Goal: Information Seeking & Learning: Find specific fact

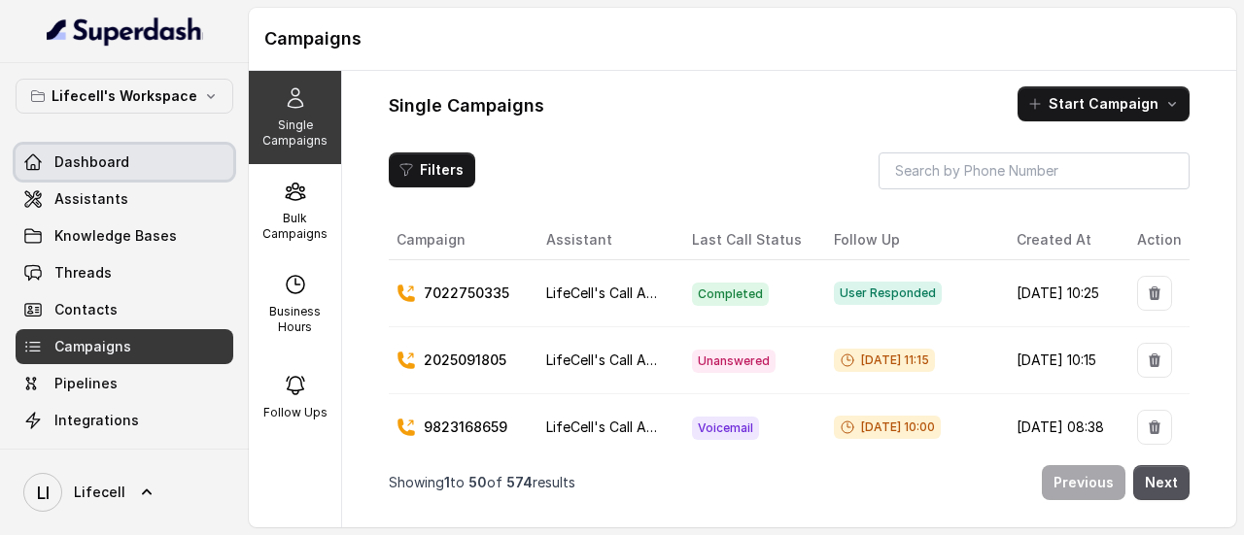
click at [124, 167] on span "Dashboard" at bounding box center [91, 162] width 75 height 19
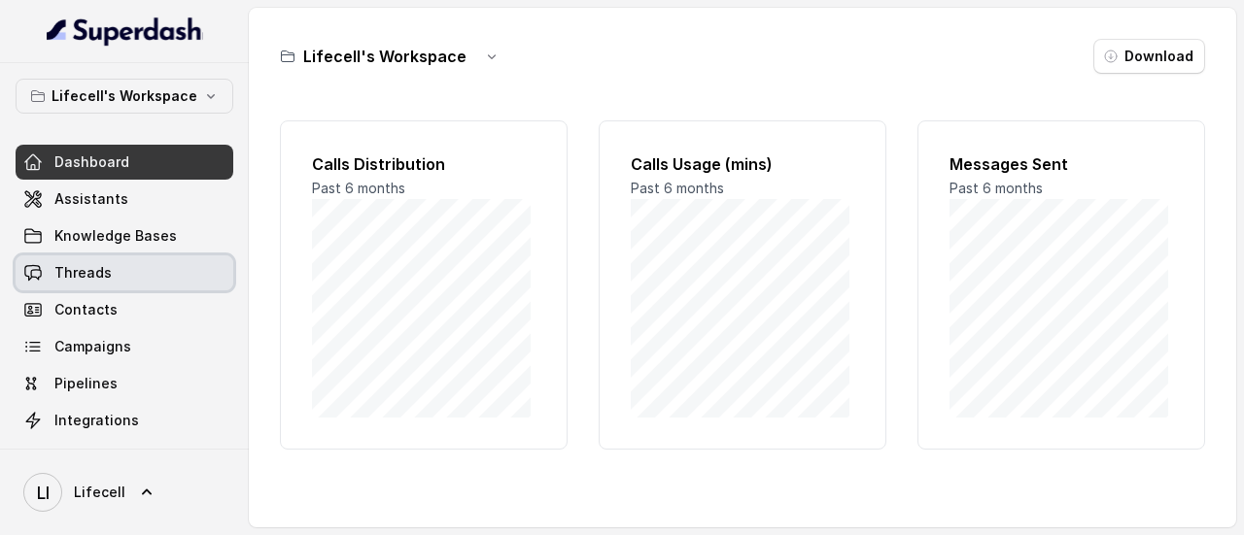
click at [105, 270] on span "Threads" at bounding box center [82, 272] width 57 height 19
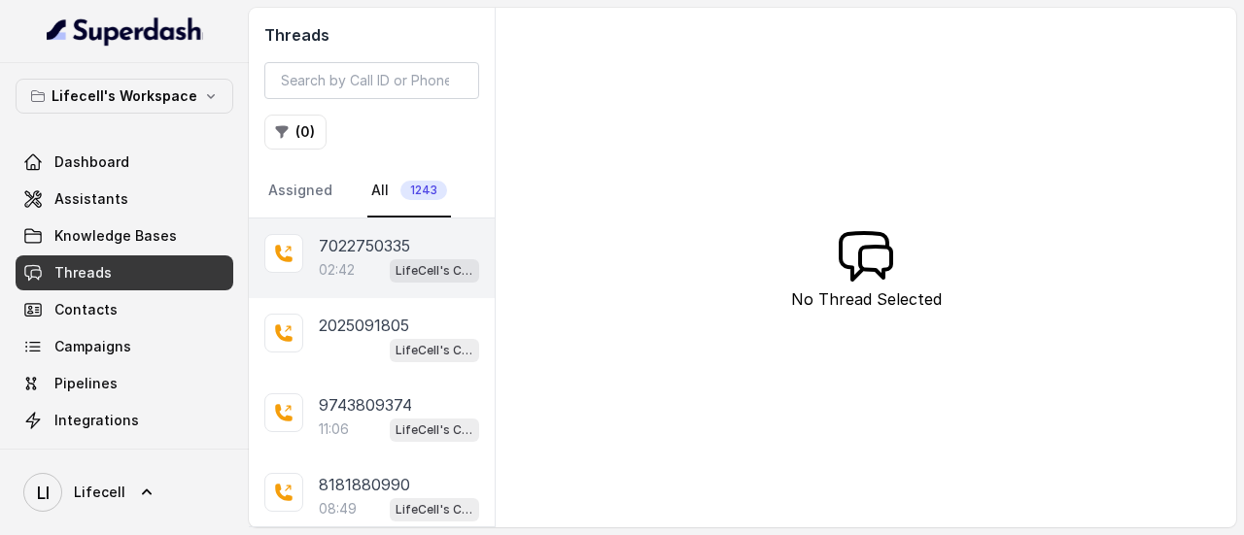
click at [365, 258] on div "02:42 LifeCell's Call Assistant" at bounding box center [399, 270] width 160 height 25
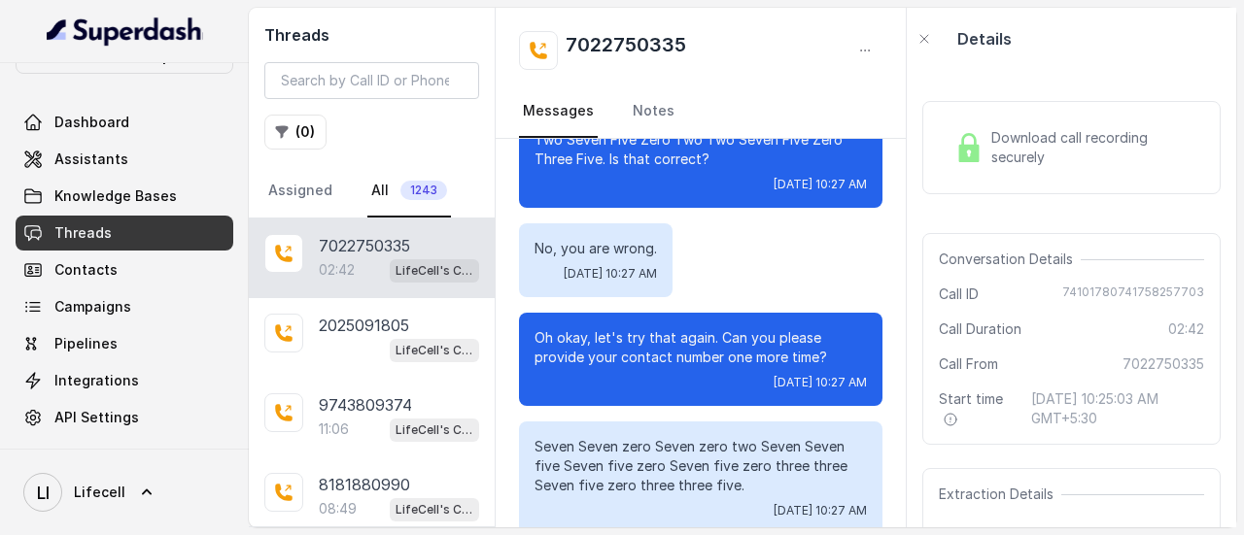
scroll to position [2105, 0]
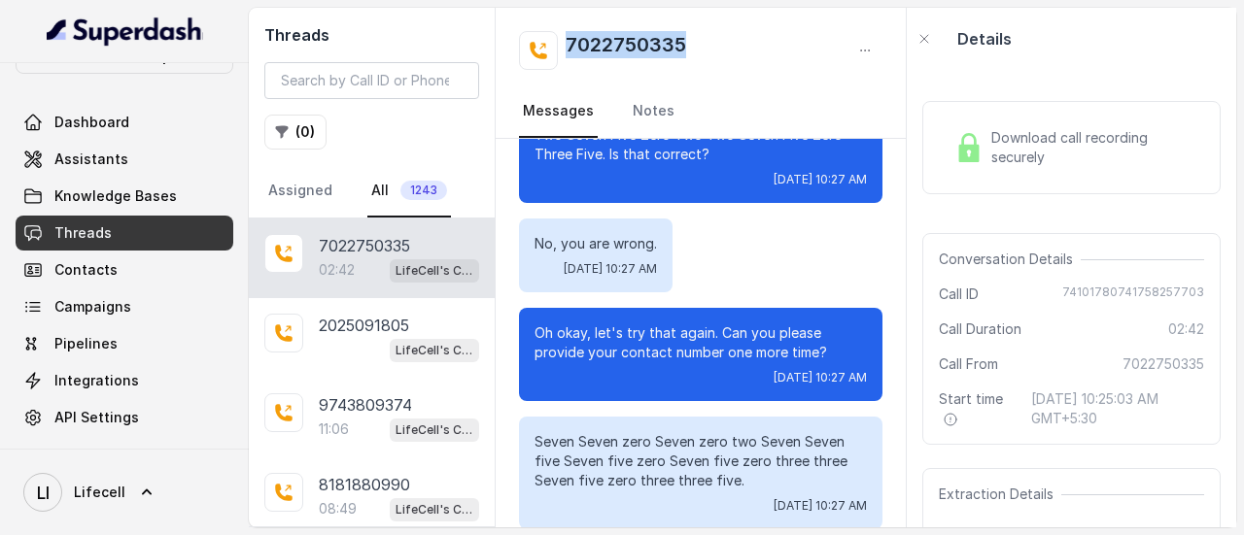
drag, startPoint x: 727, startPoint y: 44, endPoint x: 568, endPoint y: 54, distance: 159.7
click at [568, 54] on div "7022750335" at bounding box center [700, 50] width 363 height 39
copy h2 "7022750335"
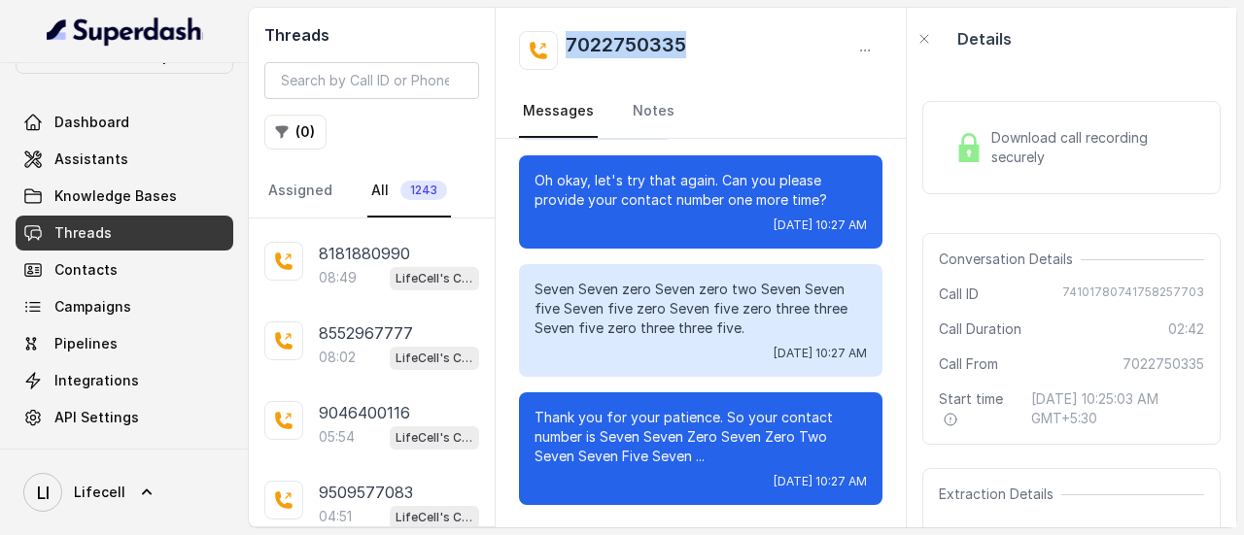
scroll to position [0, 0]
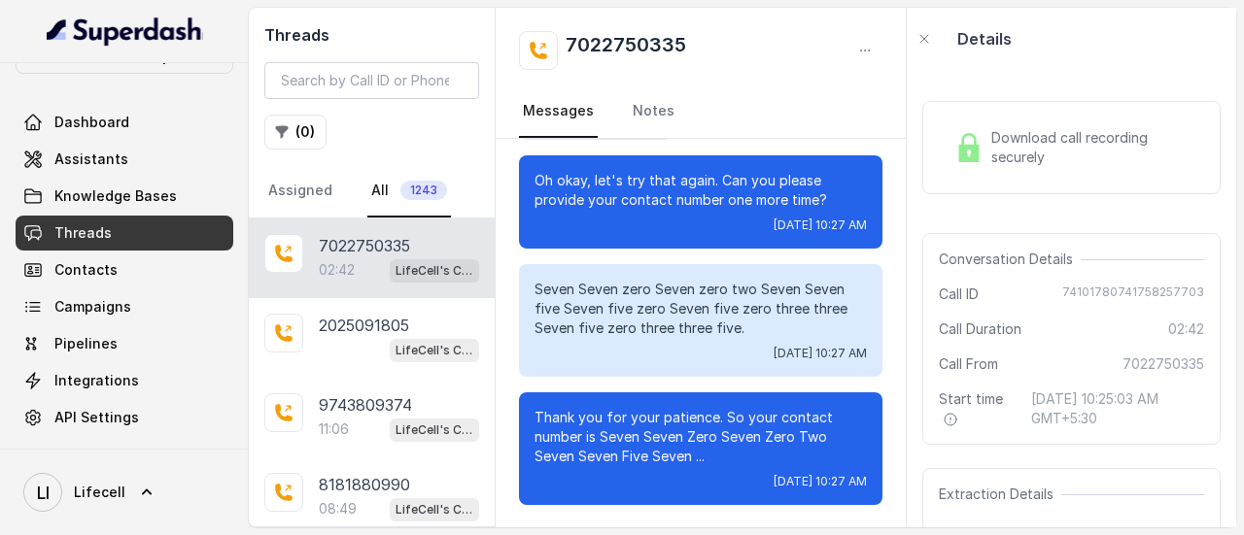
click at [828, 34] on div "7022750335" at bounding box center [700, 50] width 363 height 39
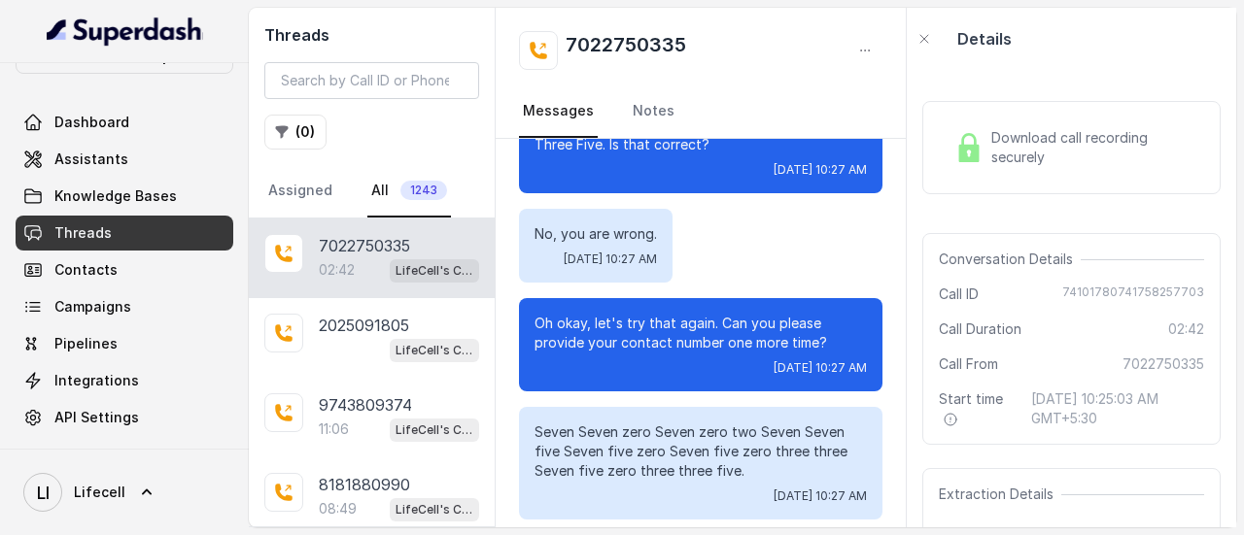
scroll to position [2120, 0]
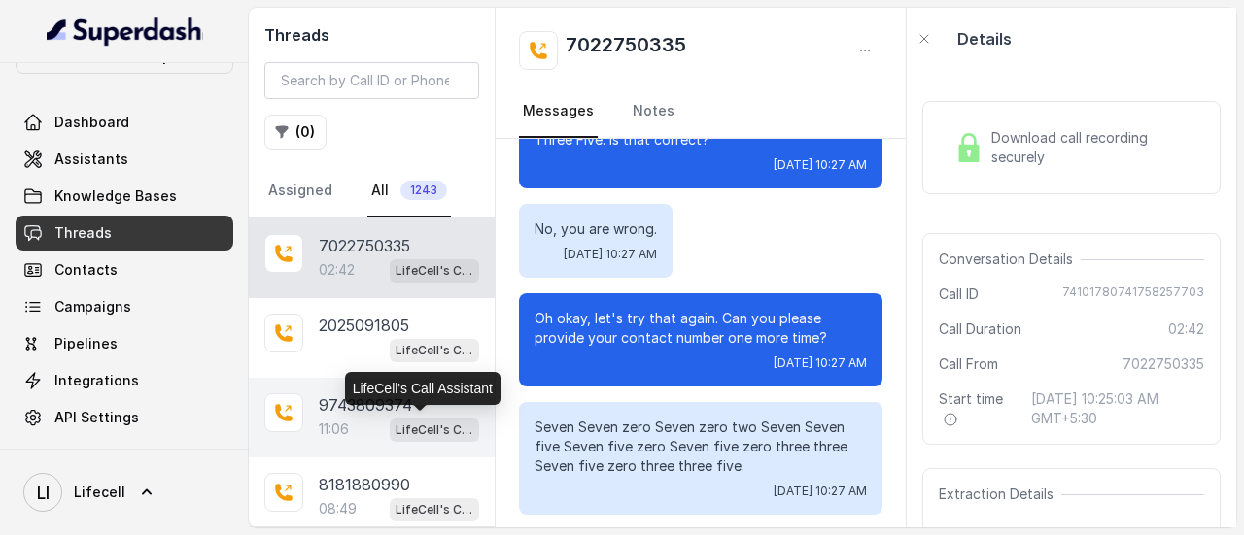
click at [406, 421] on p "LifeCell's Call Assistant" at bounding box center [435, 430] width 78 height 19
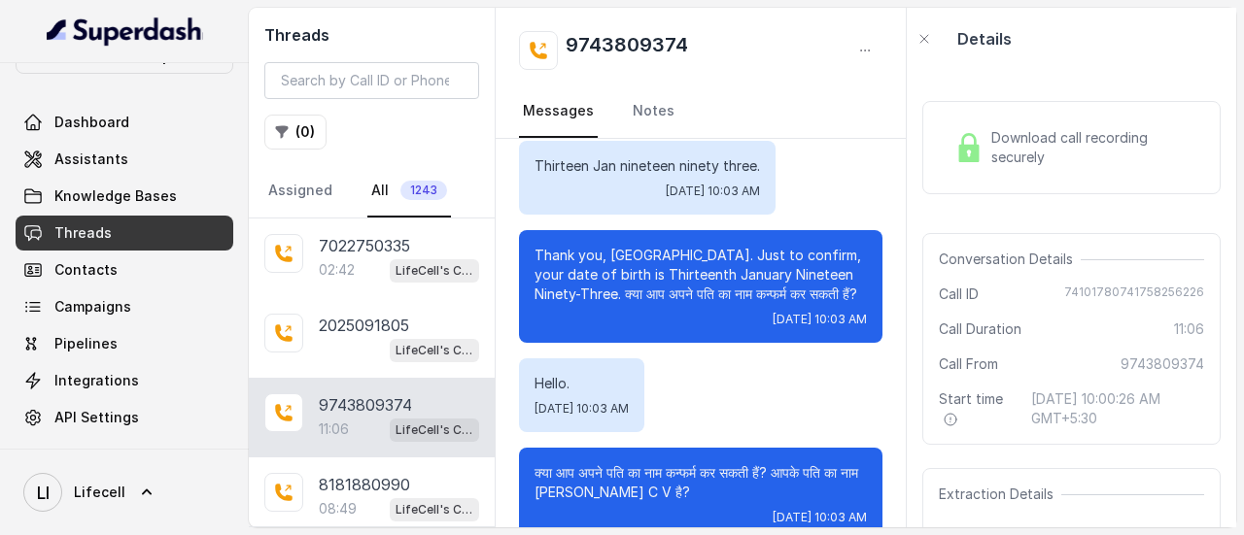
scroll to position [2659, 0]
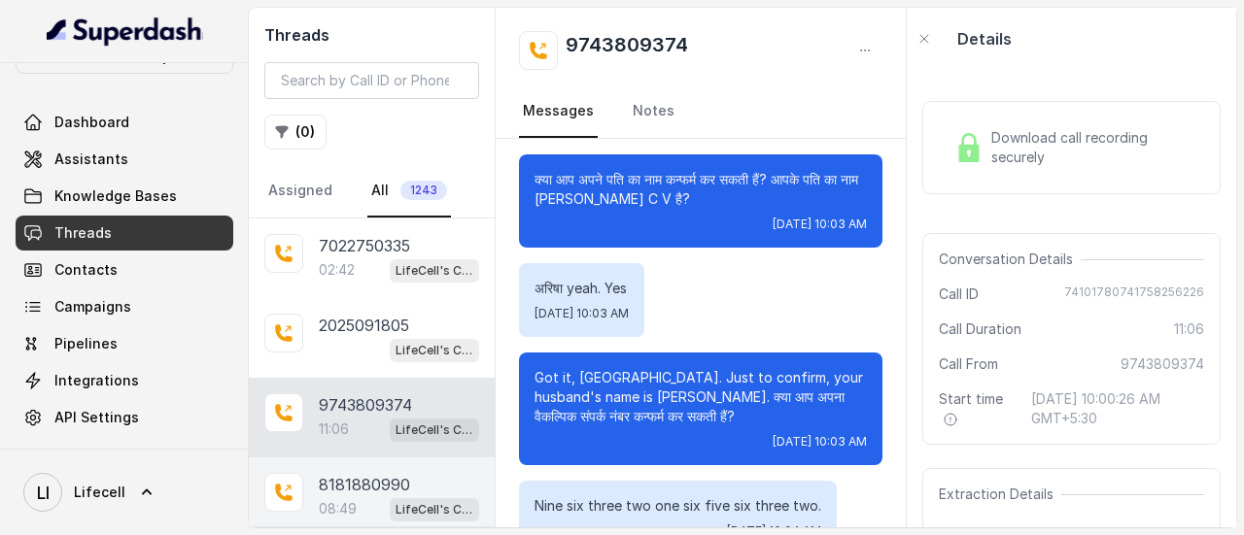
click at [369, 460] on div "8181880990 08:49 LifeCell's Call Assistant" at bounding box center [372, 498] width 246 height 80
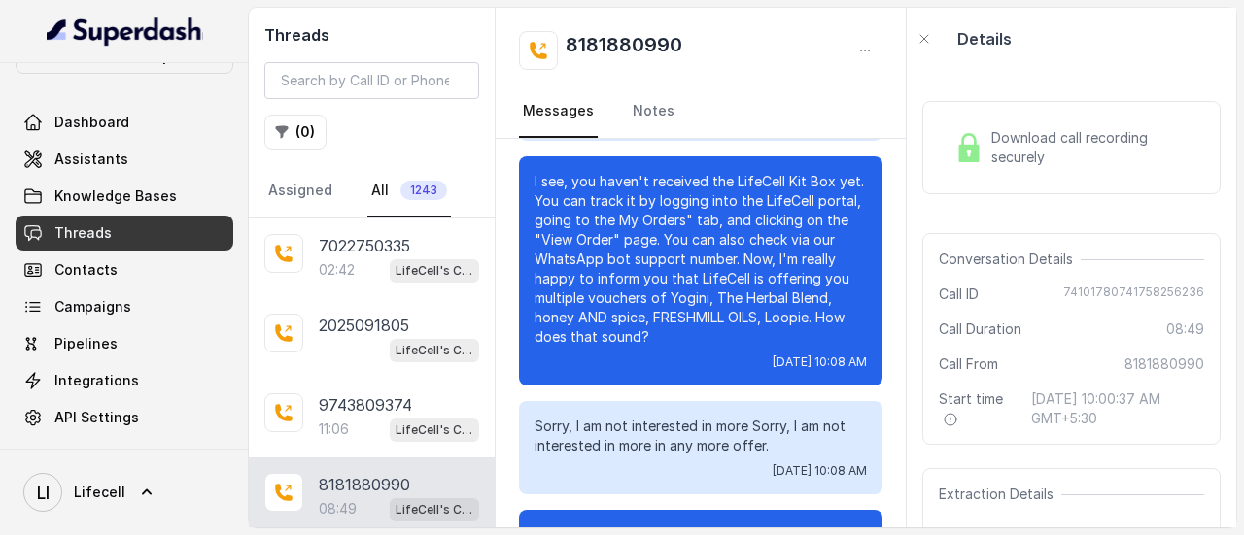
scroll to position [271, 0]
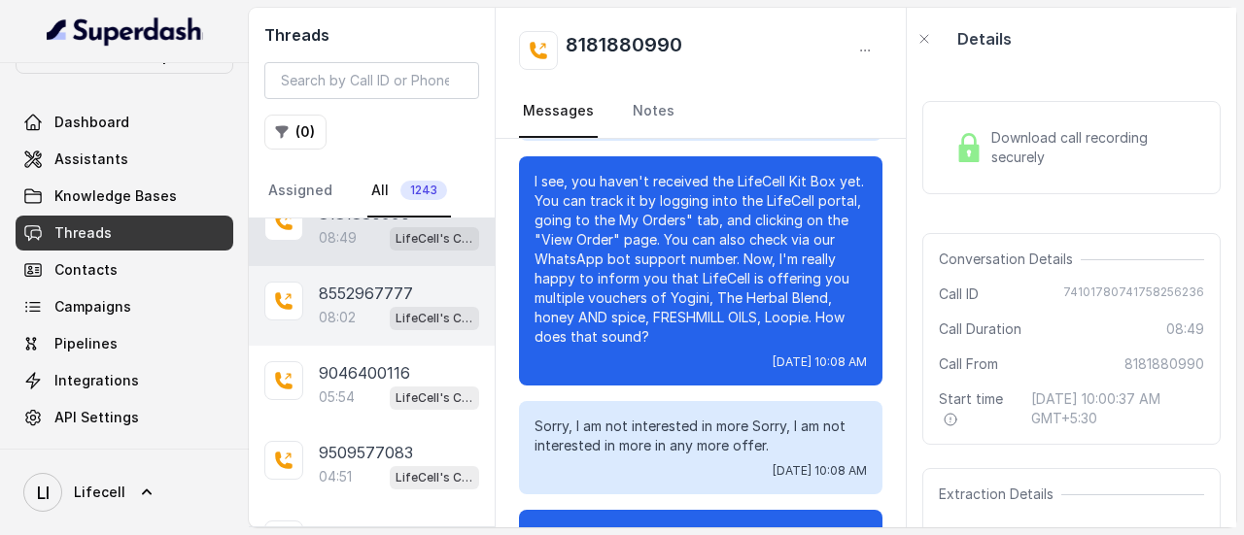
click at [391, 297] on p "8552967777" at bounding box center [366, 293] width 94 height 23
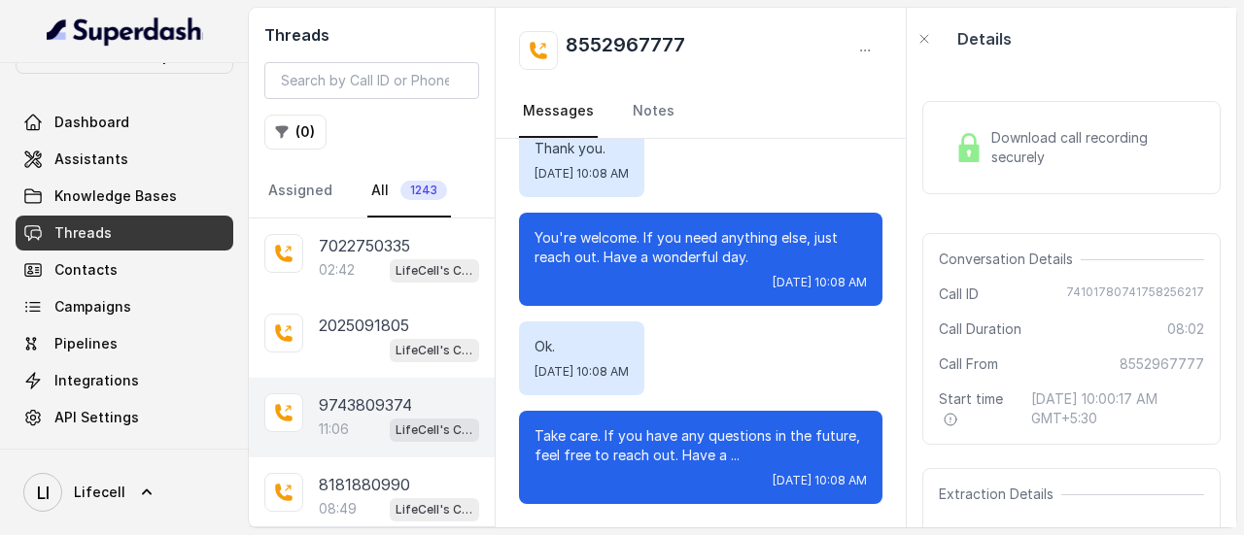
click at [429, 401] on div "9743809374" at bounding box center [399, 405] width 160 height 23
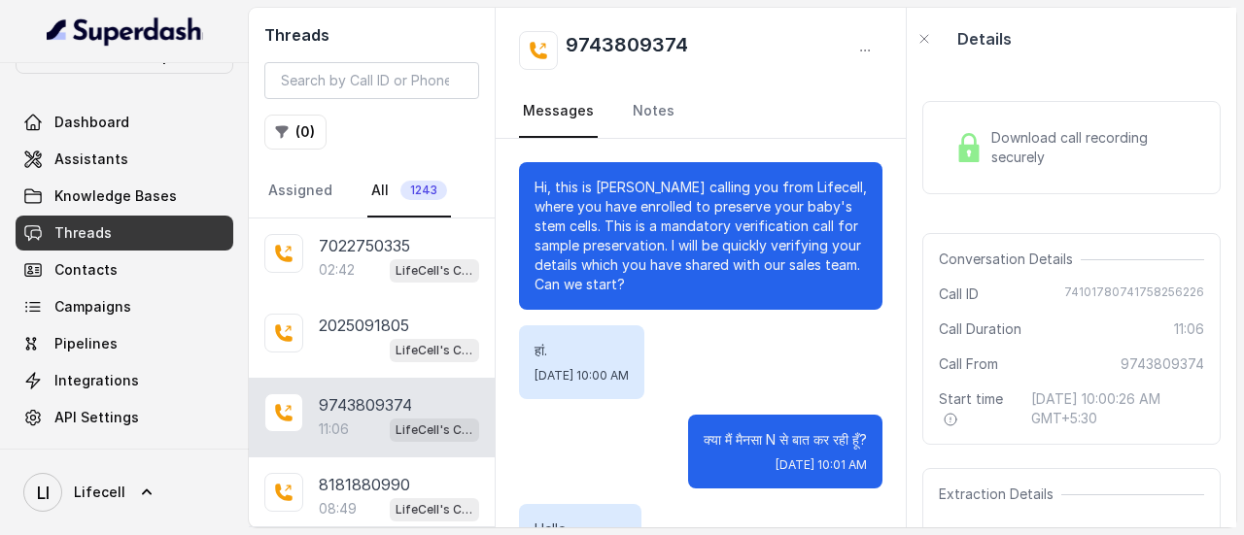
scroll to position [8983, 0]
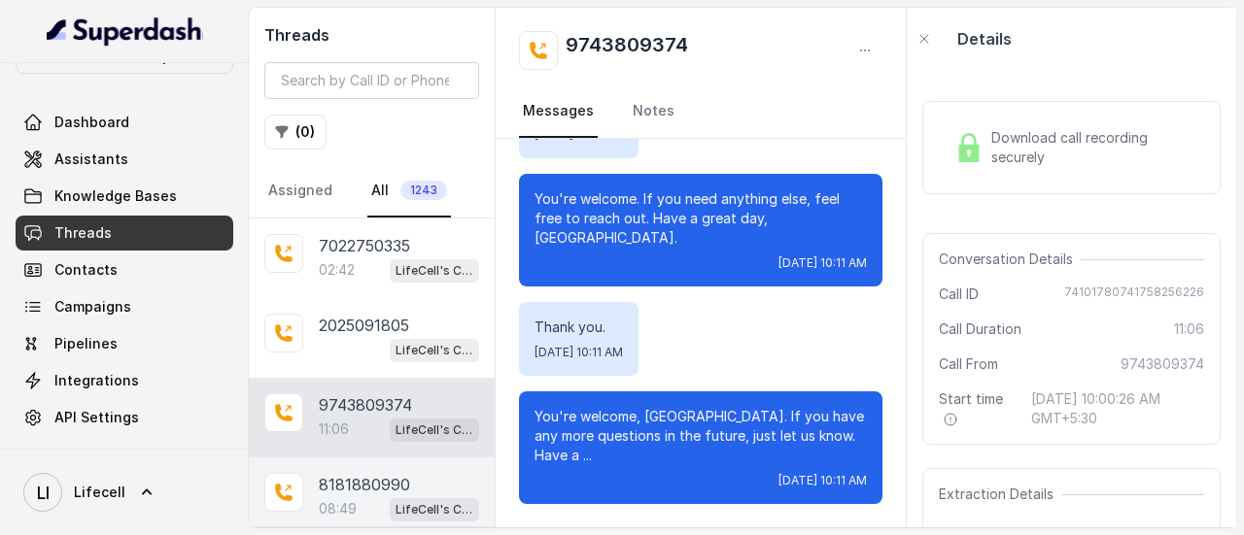
click at [377, 478] on p "8181880990" at bounding box center [364, 484] width 91 height 23
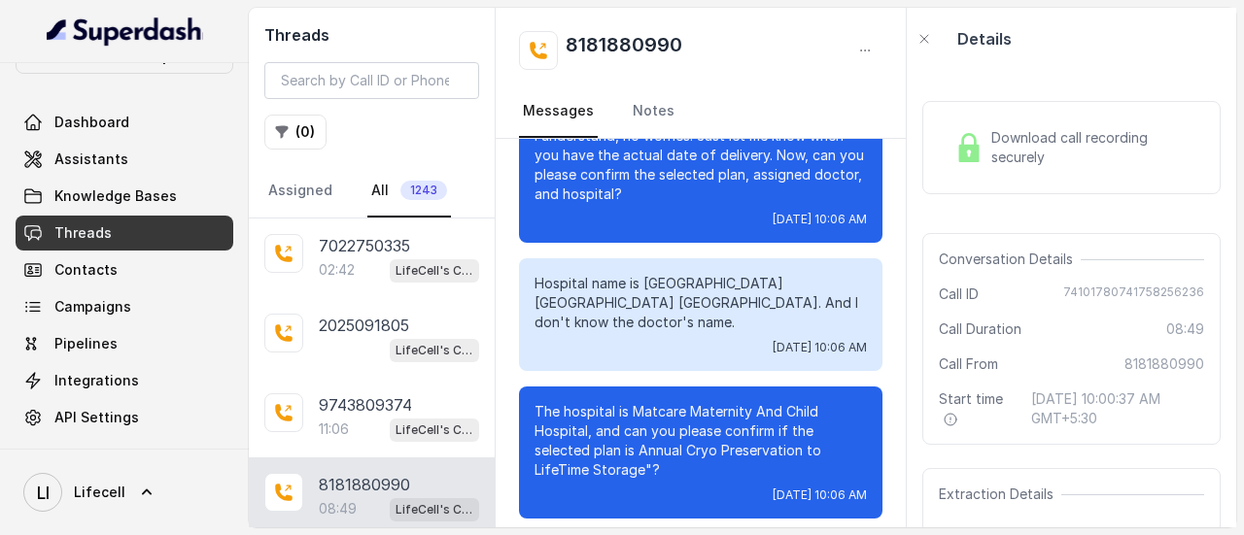
scroll to position [5004, 0]
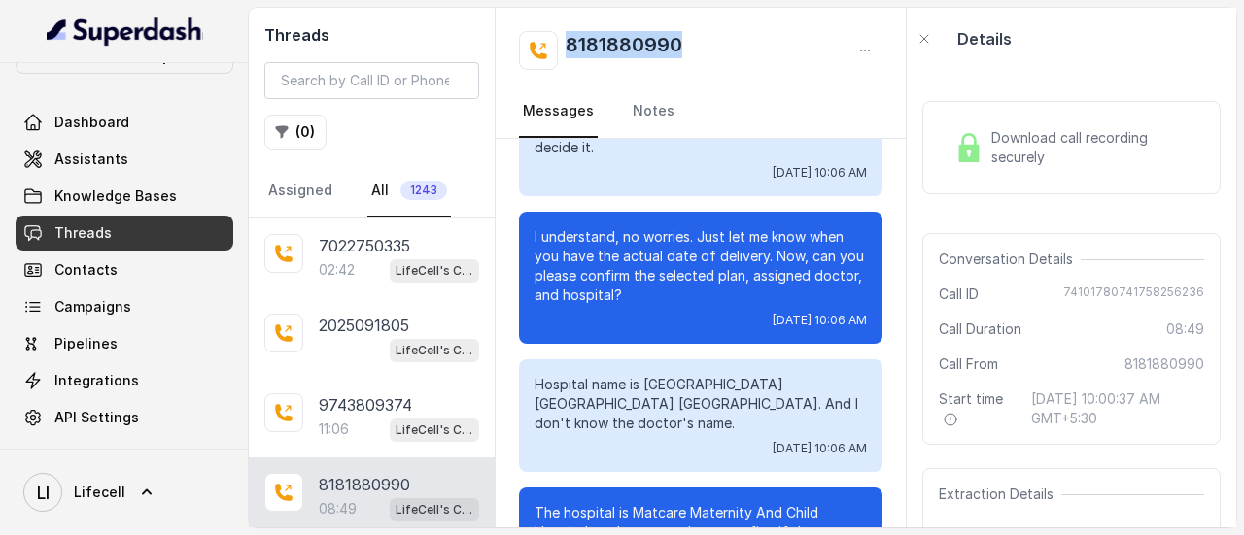
drag, startPoint x: 690, startPoint y: 41, endPoint x: 569, endPoint y: 43, distance: 120.5
click at [569, 43] on div "8181880990" at bounding box center [700, 50] width 363 height 39
copy h2 "8181880990"
